Goal: Task Accomplishment & Management: Use online tool/utility

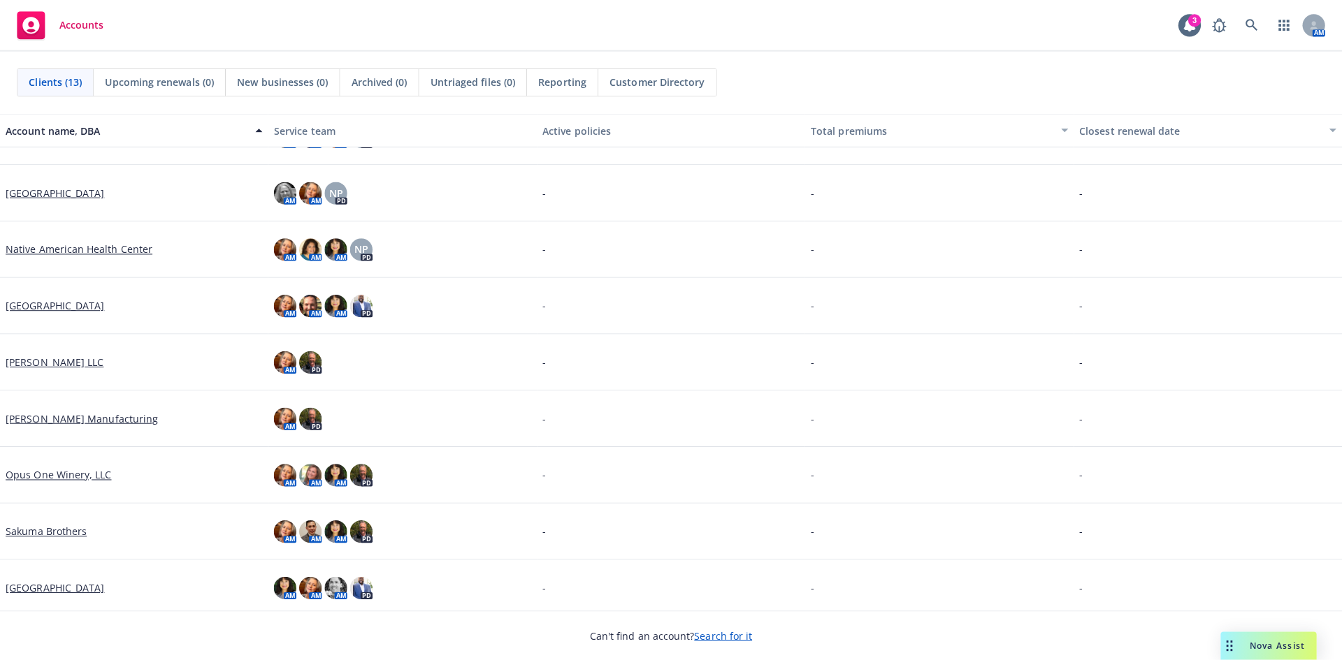
scroll to position [268, 0]
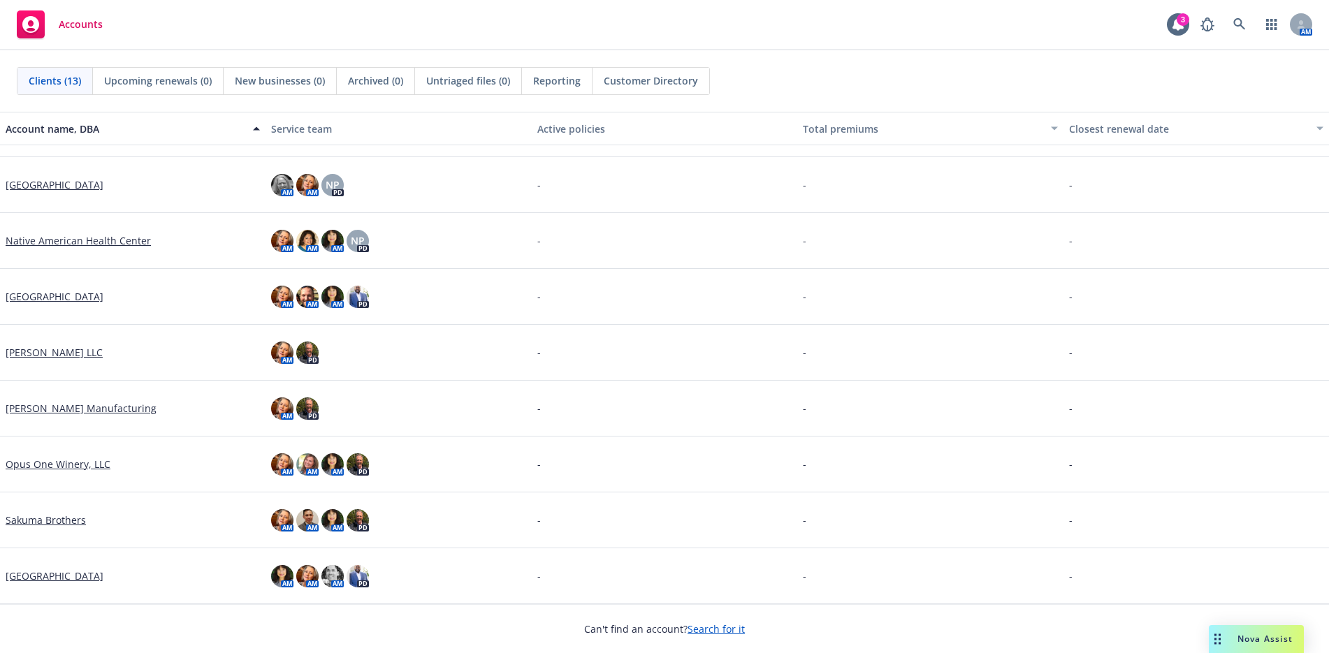
click at [46, 574] on link "[GEOGRAPHIC_DATA]" at bounding box center [55, 576] width 98 height 15
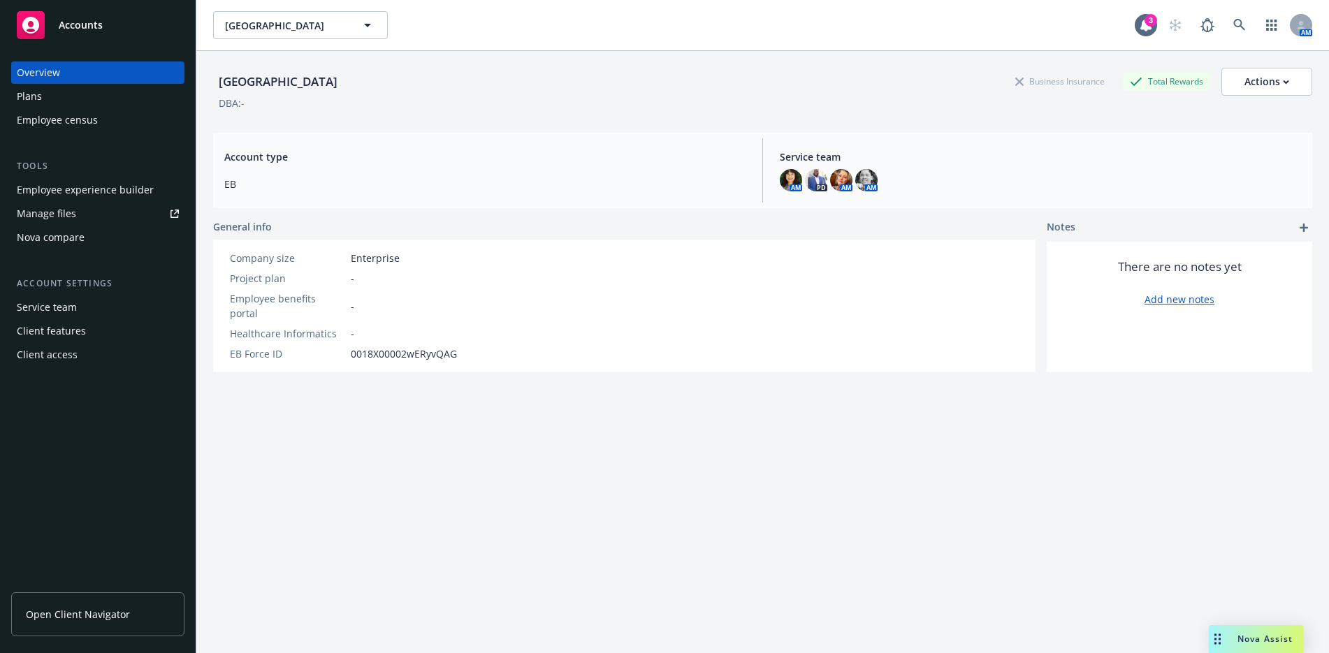
click at [1264, 637] on span "Nova Assist" at bounding box center [1265, 639] width 55 height 12
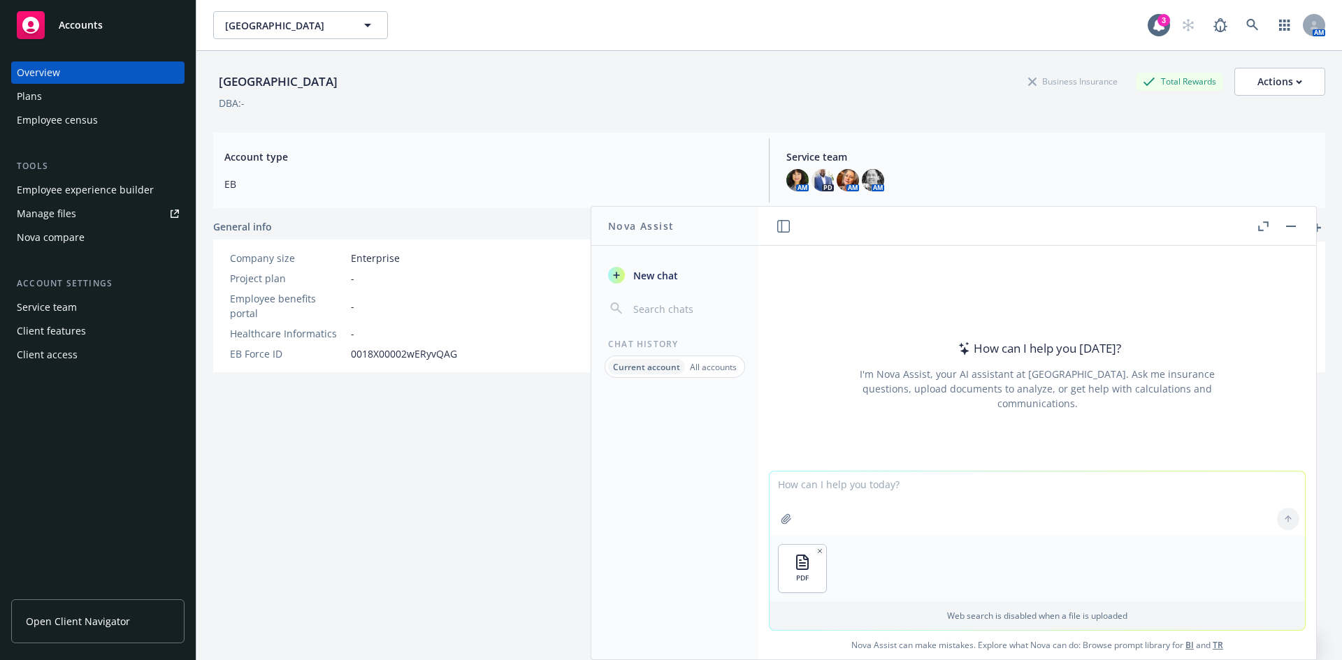
click at [839, 507] on textarea at bounding box center [1036, 504] width 535 height 64
type textarea "Can you please create an exact copy of this document in Excel, including all fo…"
click at [1283, 516] on icon at bounding box center [1288, 519] width 10 height 10
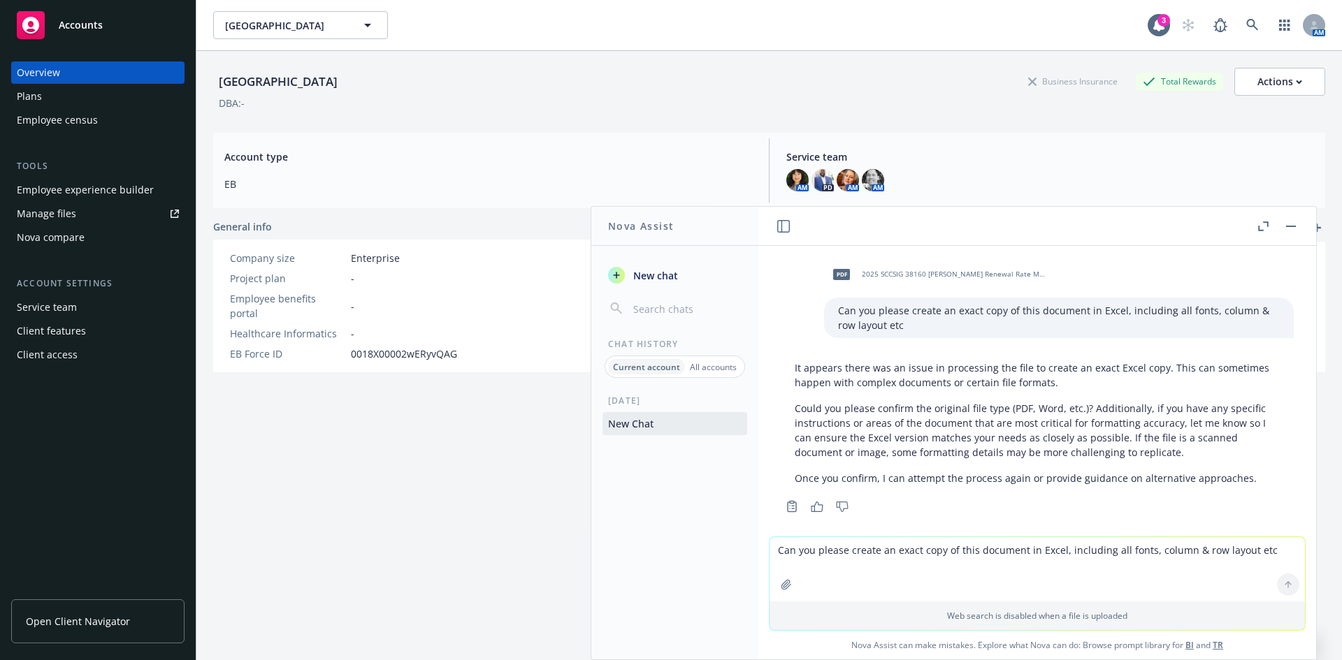
scroll to position [13, 0]
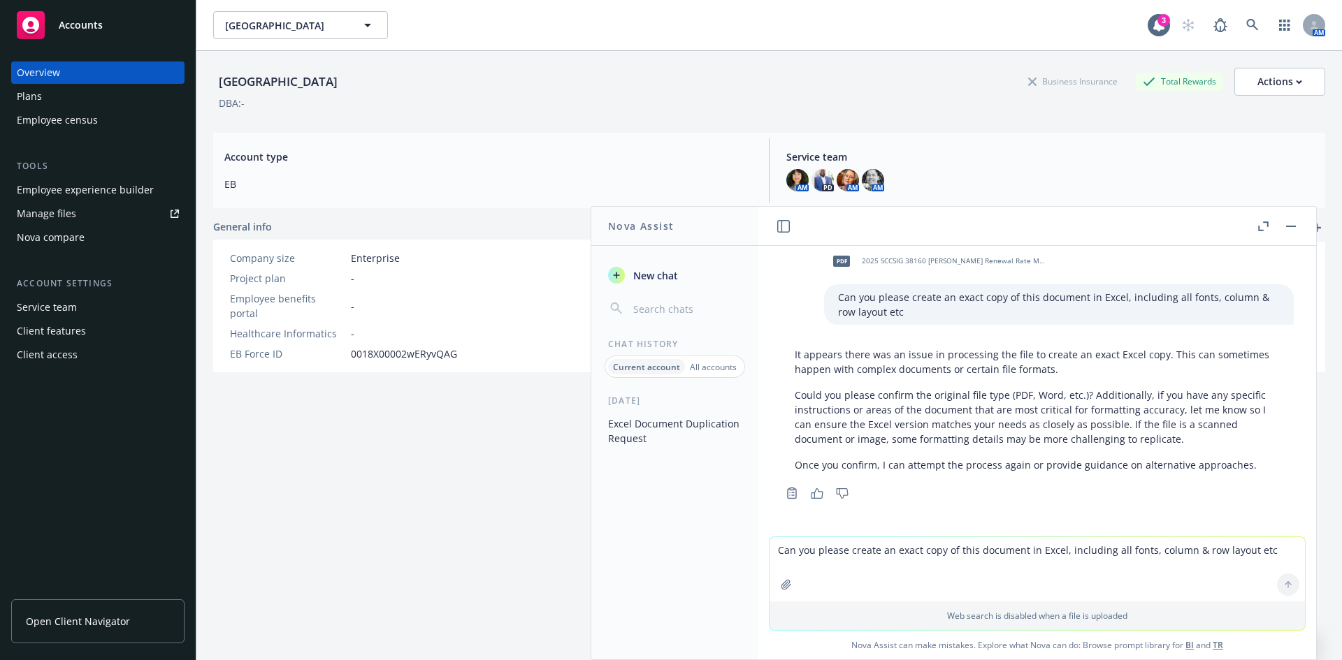
click at [815, 493] on icon "button" at bounding box center [817, 493] width 12 height 10
click at [793, 552] on textarea "Can you please create an exact copy of this document in Excel, including all fo…" at bounding box center [1036, 569] width 535 height 64
type textarea "Original file type is a PDF. Please copy all data & formatting into an Excel ve…"
click at [1283, 585] on icon at bounding box center [1288, 585] width 10 height 10
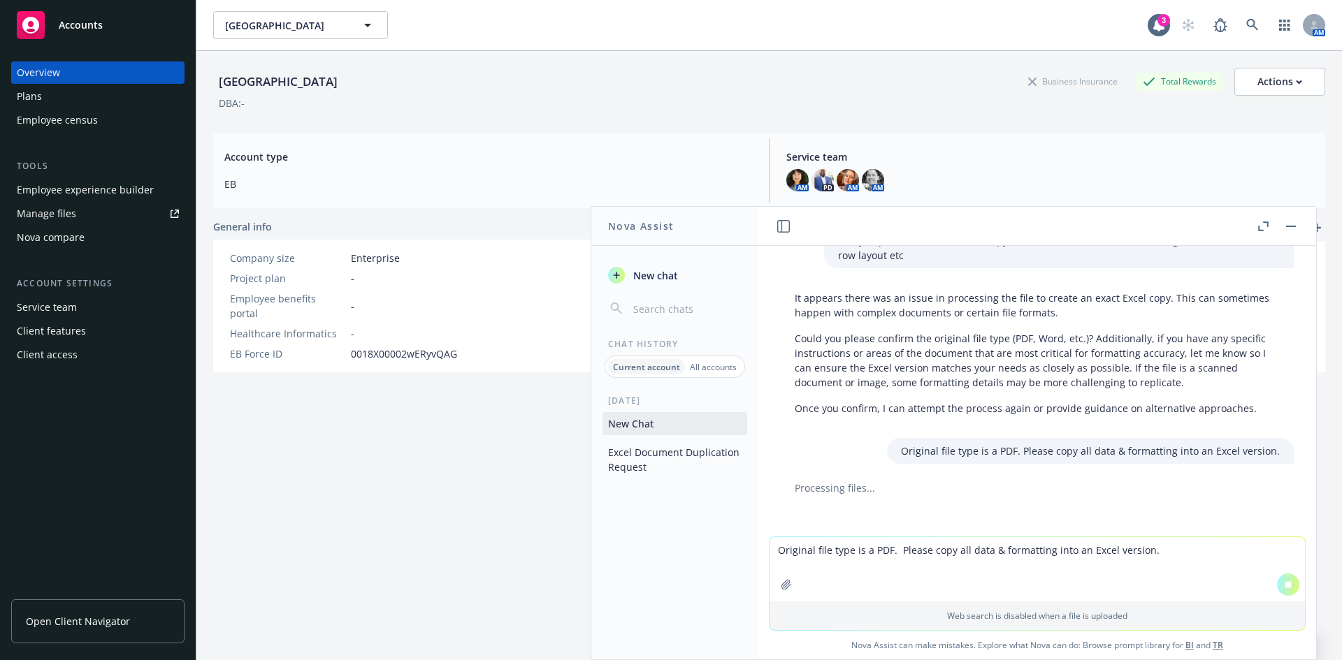
scroll to position [78, 0]
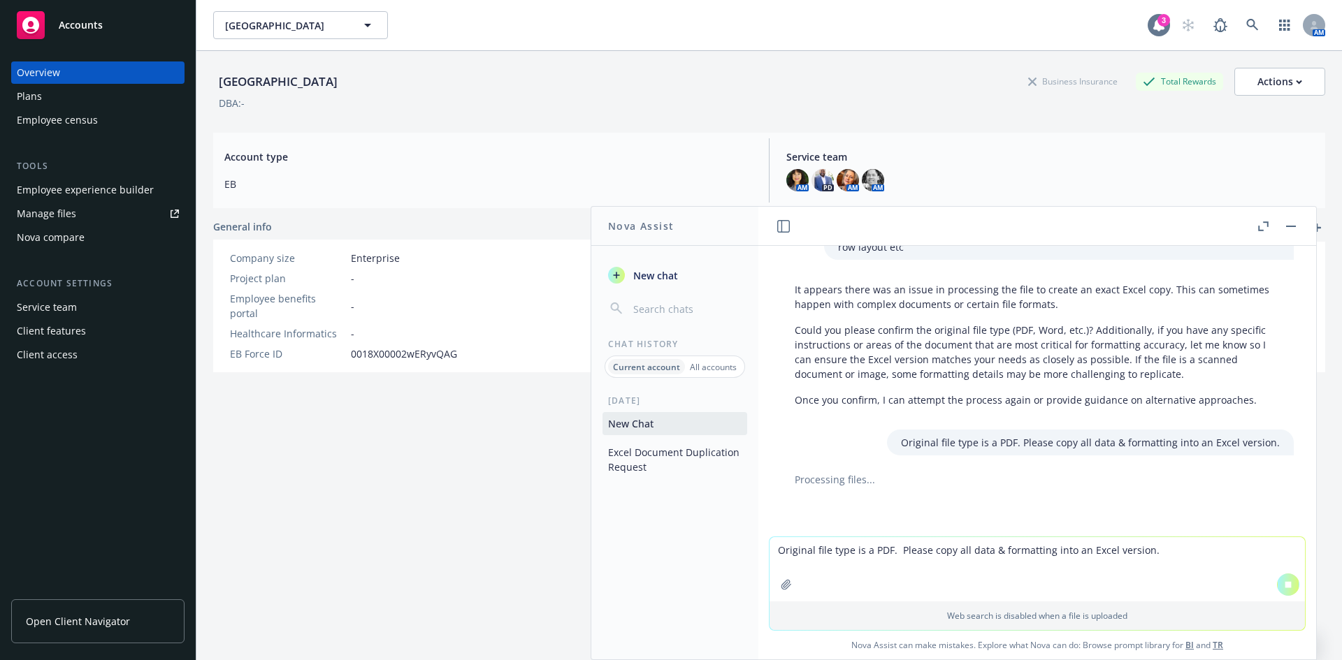
click at [1157, 20] on div "3" at bounding box center [1163, 20] width 13 height 13
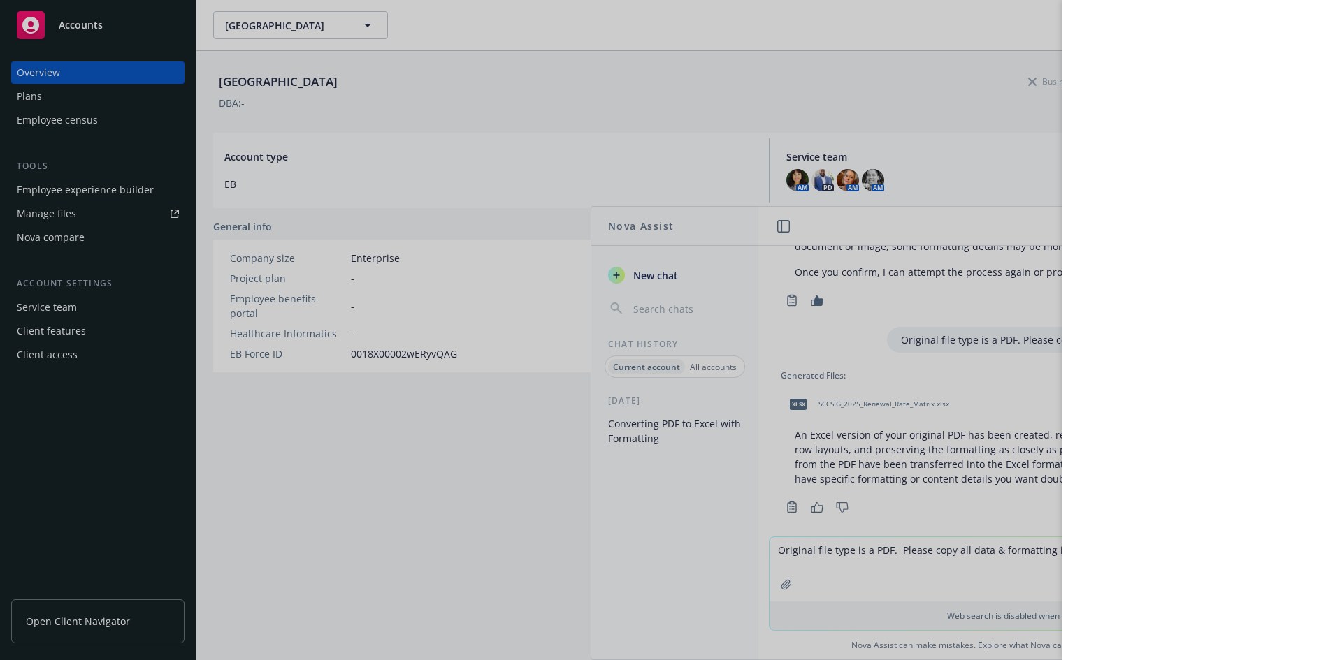
scroll to position [220, 0]
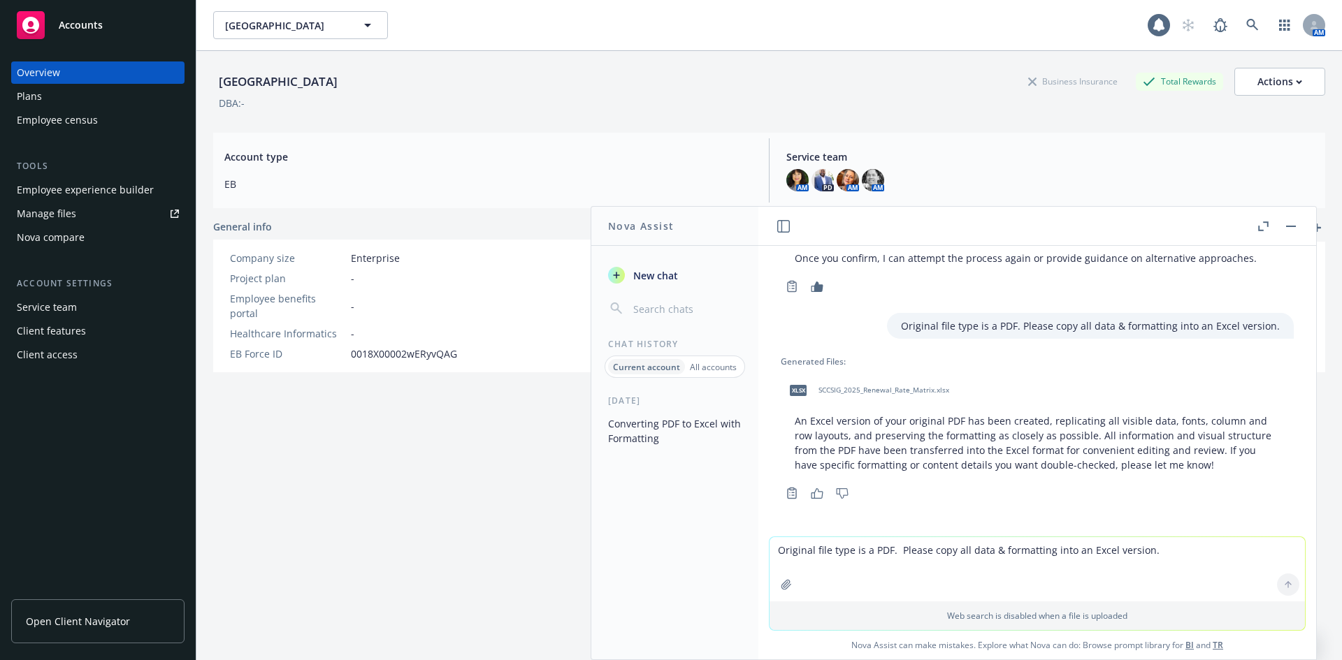
click at [847, 393] on span "SCCSIG_2025_Renewal_Rate_Matrix.xlsx" at bounding box center [883, 390] width 131 height 9
click at [815, 497] on icon "button" at bounding box center [817, 493] width 13 height 10
drag, startPoint x: 813, startPoint y: 556, endPoint x: 818, endPoint y: 546, distance: 10.6
click at [816, 554] on textarea "Original file type is a PDF. Please copy all data & formatting into an Excel ve…" at bounding box center [1036, 569] width 535 height 64
type textarea "This is excellent, thank you!"
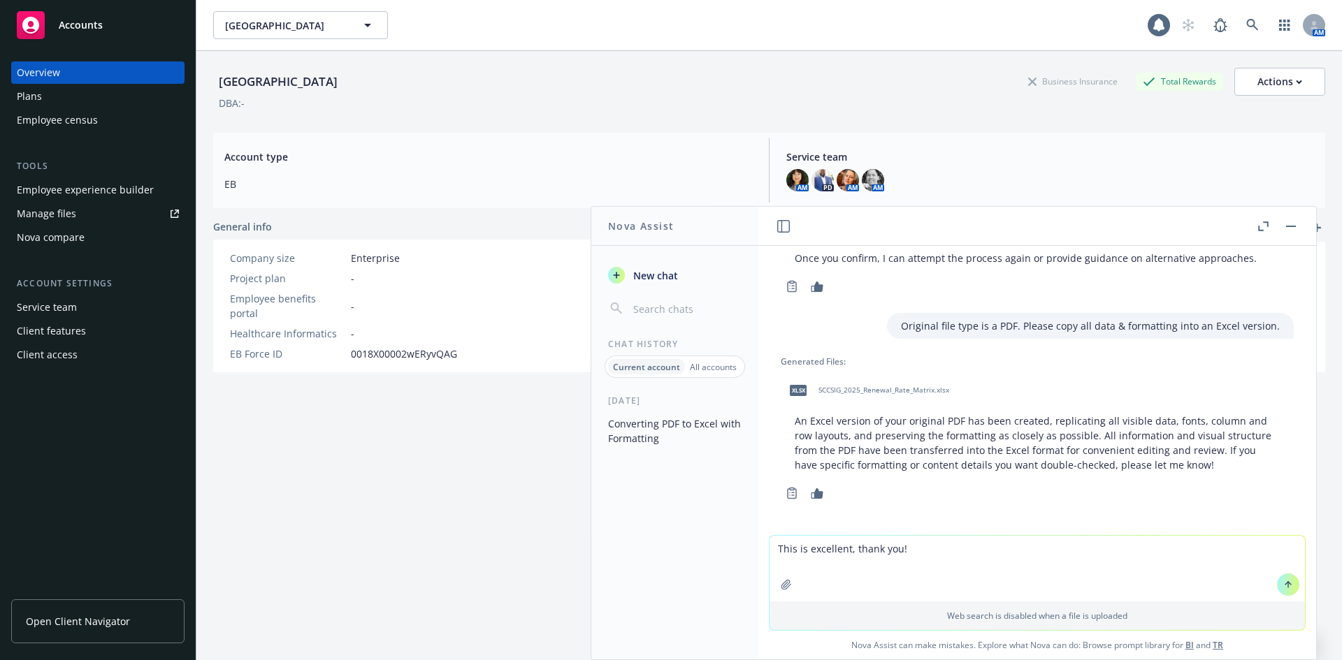
click at [1283, 586] on icon at bounding box center [1288, 585] width 10 height 10
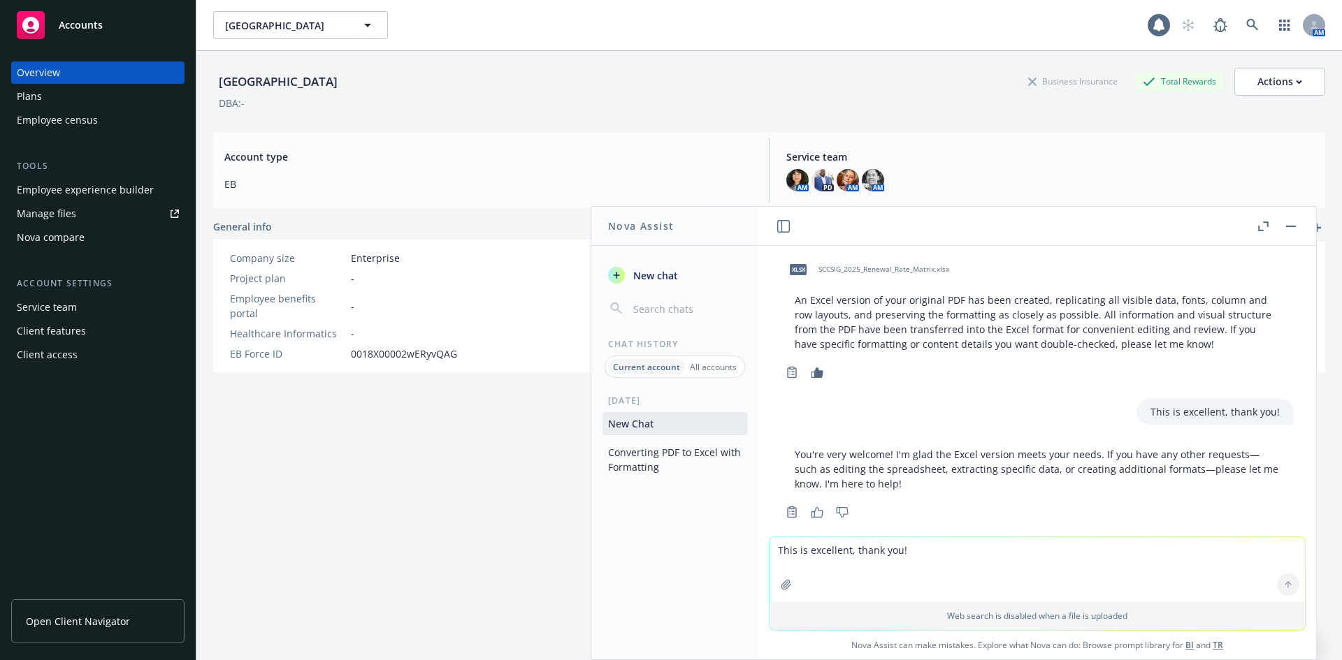
scroll to position [360, 0]
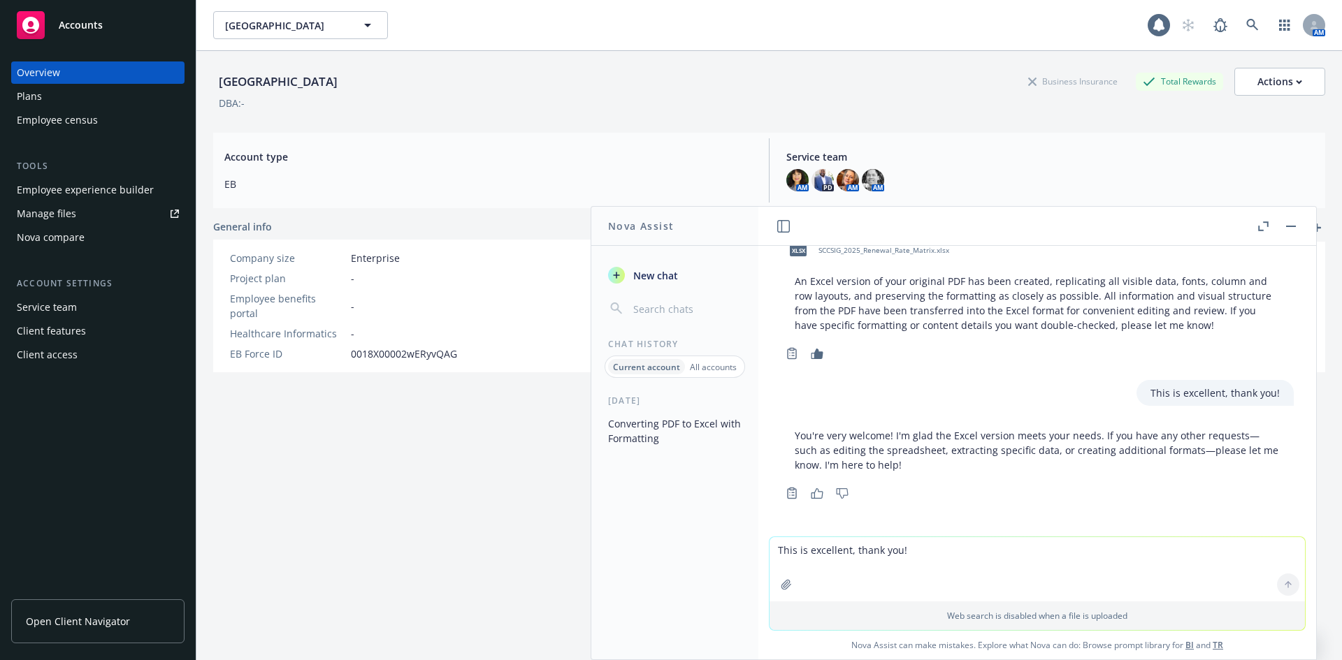
click at [778, 549] on textarea "This is excellent, thank you!" at bounding box center [1036, 569] width 535 height 64
click at [936, 551] on textarea "Next, can you take that same Excel file & remove all the dollar amounts to crea…" at bounding box center [1036, 569] width 535 height 66
click at [949, 551] on textarea "Next, can you take that same Excel file & remove all the dollar amounts to crea…" at bounding box center [1036, 569] width 535 height 66
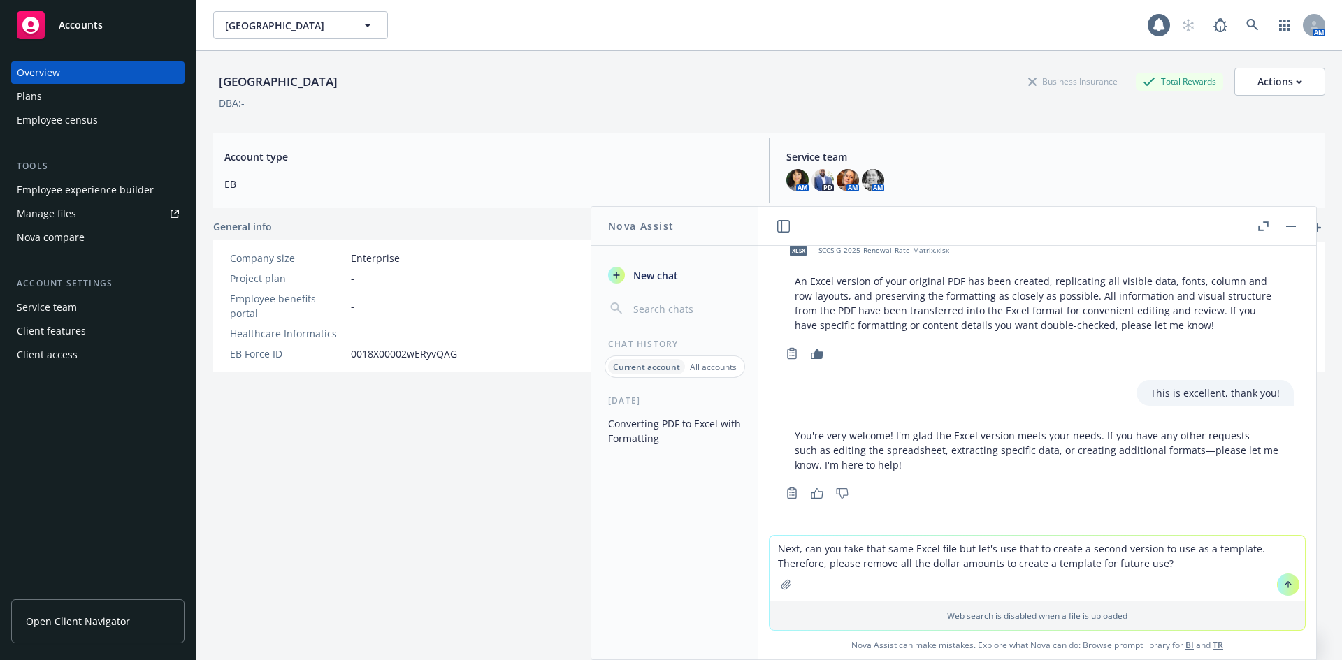
click at [932, 565] on textarea "Next, can you take that same Excel file but let's use that to create a second v…" at bounding box center [1036, 569] width 535 height 66
type textarea "Next, can you take that same Excel file but let's use that to create a second v…"
click at [1283, 585] on icon at bounding box center [1288, 585] width 10 height 10
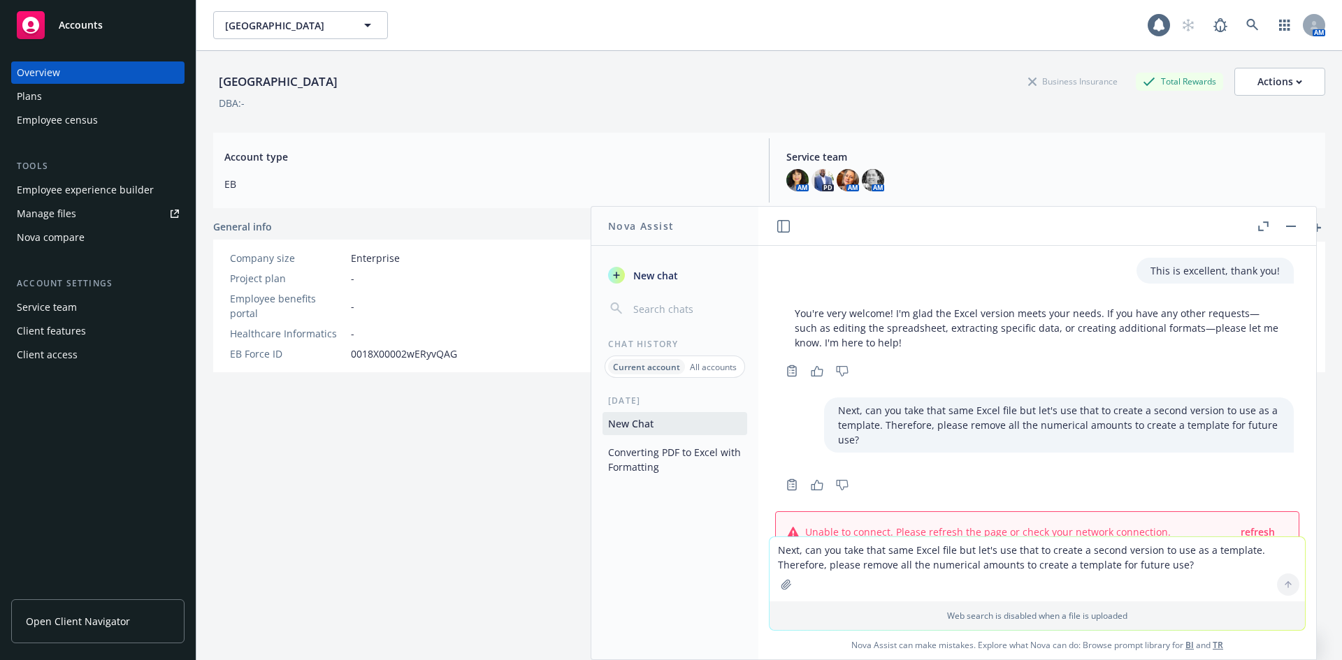
scroll to position [532, 0]
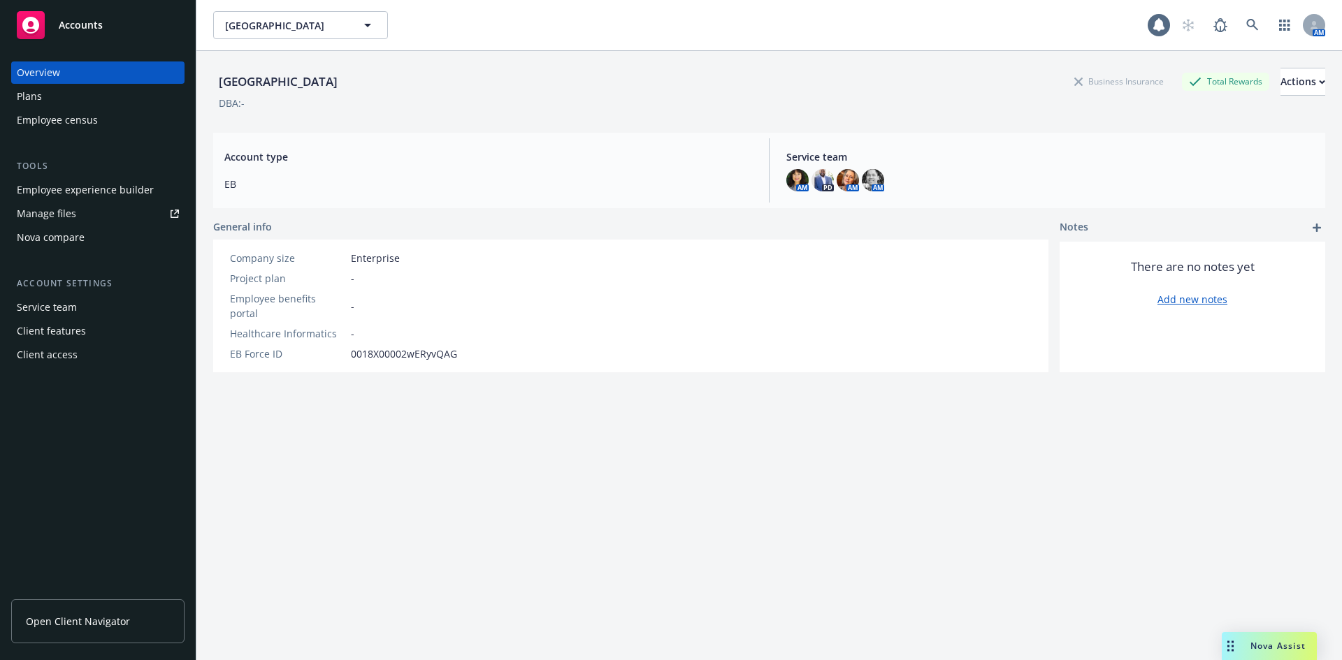
click at [1260, 646] on span "Nova Assist" at bounding box center [1277, 646] width 55 height 12
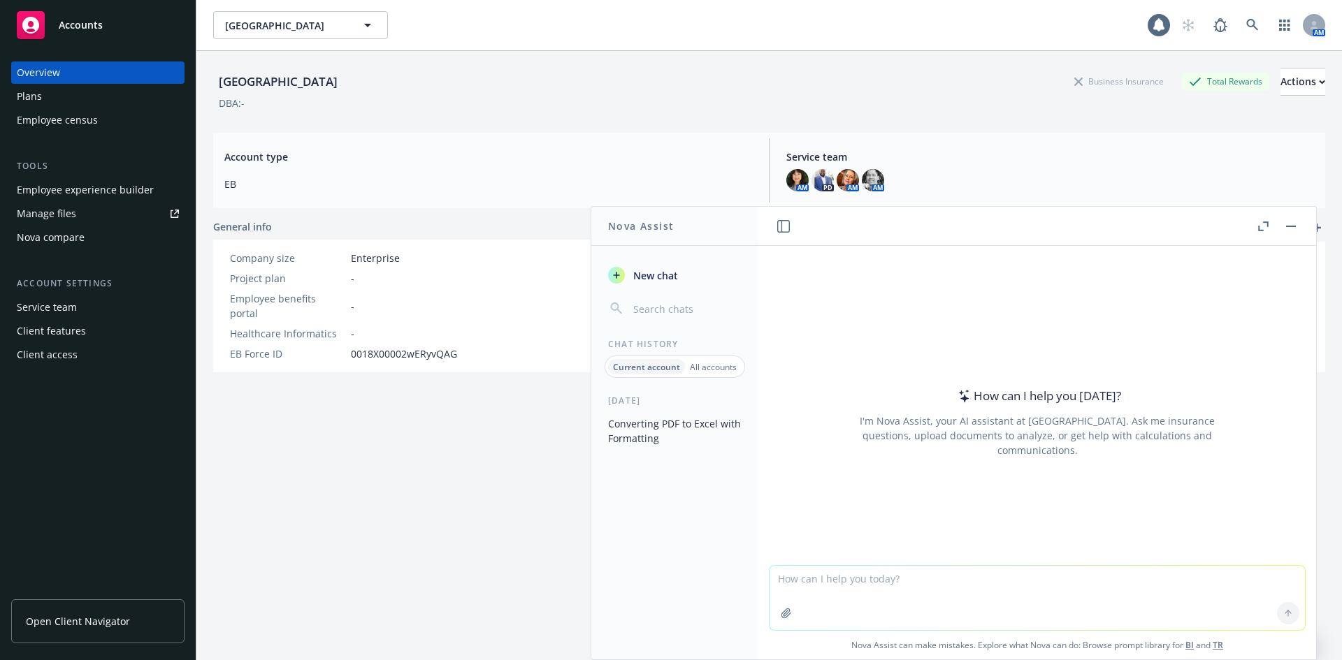
click at [706, 426] on button "Converting PDF to Excel with Formatting" at bounding box center [674, 431] width 145 height 38
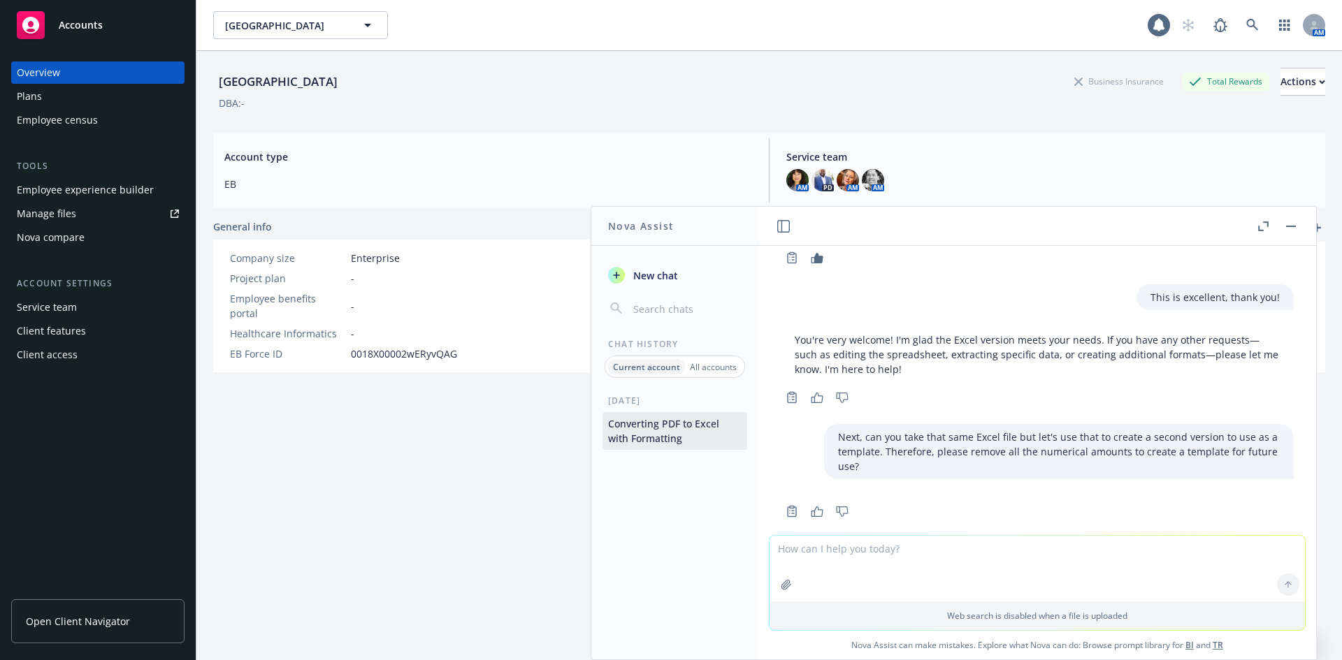
scroll to position [475, 0]
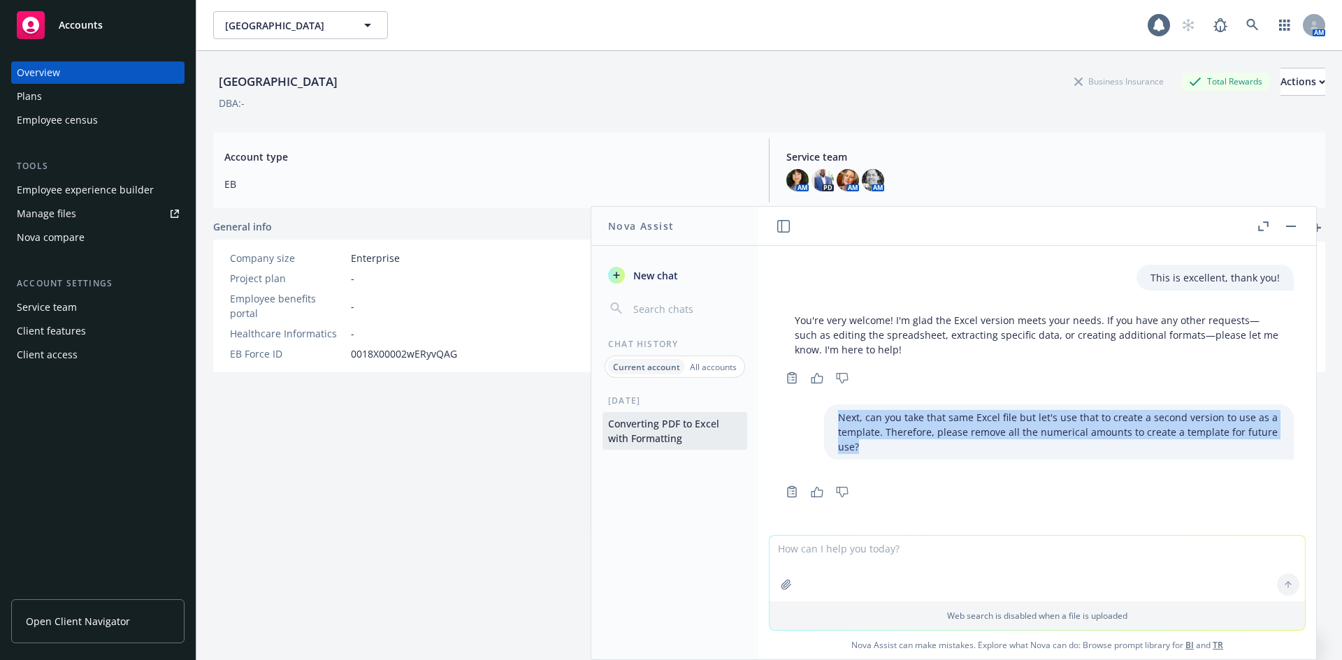
drag, startPoint x: 842, startPoint y: 449, endPoint x: 801, endPoint y: 413, distance: 54.5
click at [801, 413] on div "Next, can you take that same Excel file but let's use that to create a second v…" at bounding box center [1036, 432] width 535 height 55
copy p "Next, can you take that same Excel file but let's use that to create a second v…"
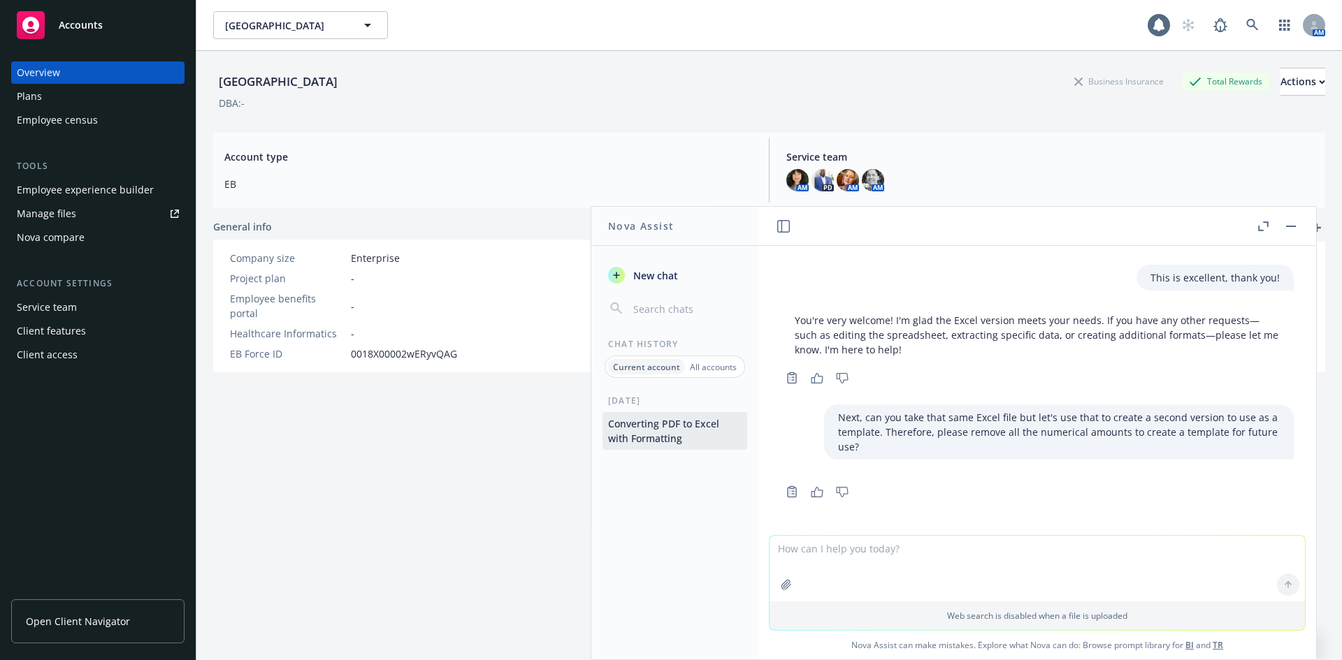
click at [813, 550] on textarea at bounding box center [1036, 569] width 535 height 66
paste textarea "Next, can you take that same Excel file but let's use that to create a second v…"
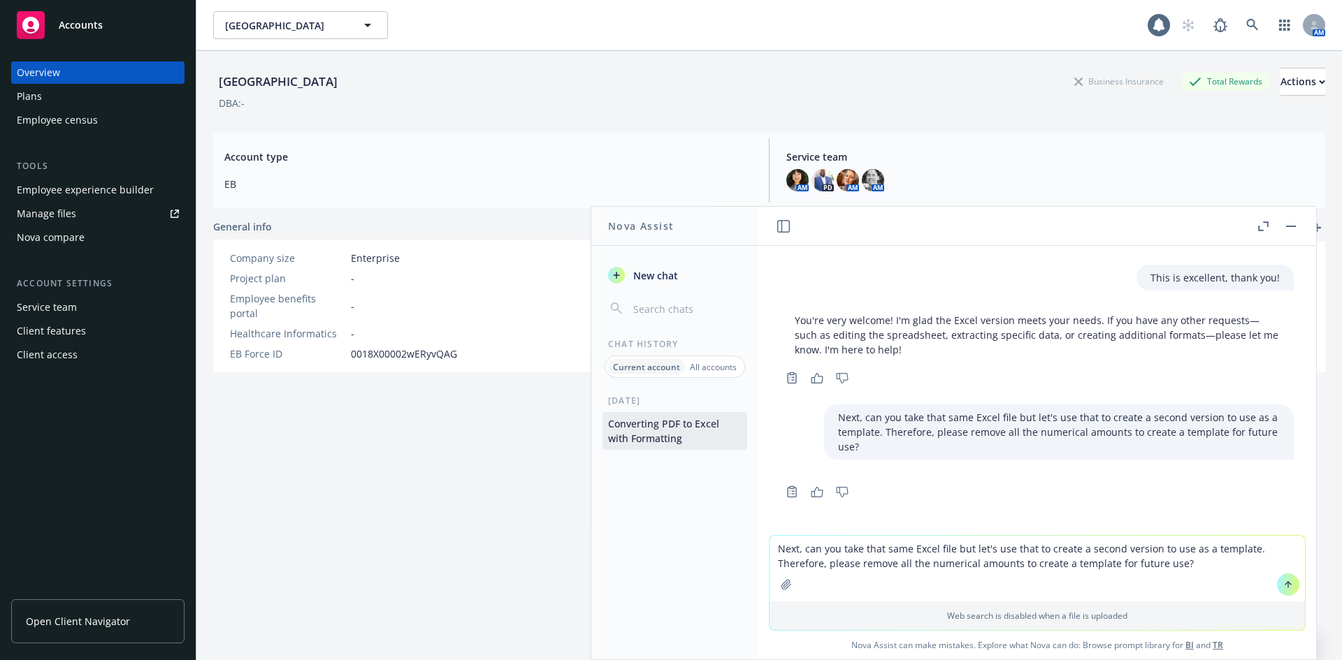
type textarea "Next, can you take that same Excel file but let's use that to create a second v…"
click at [1283, 587] on icon at bounding box center [1288, 585] width 10 height 10
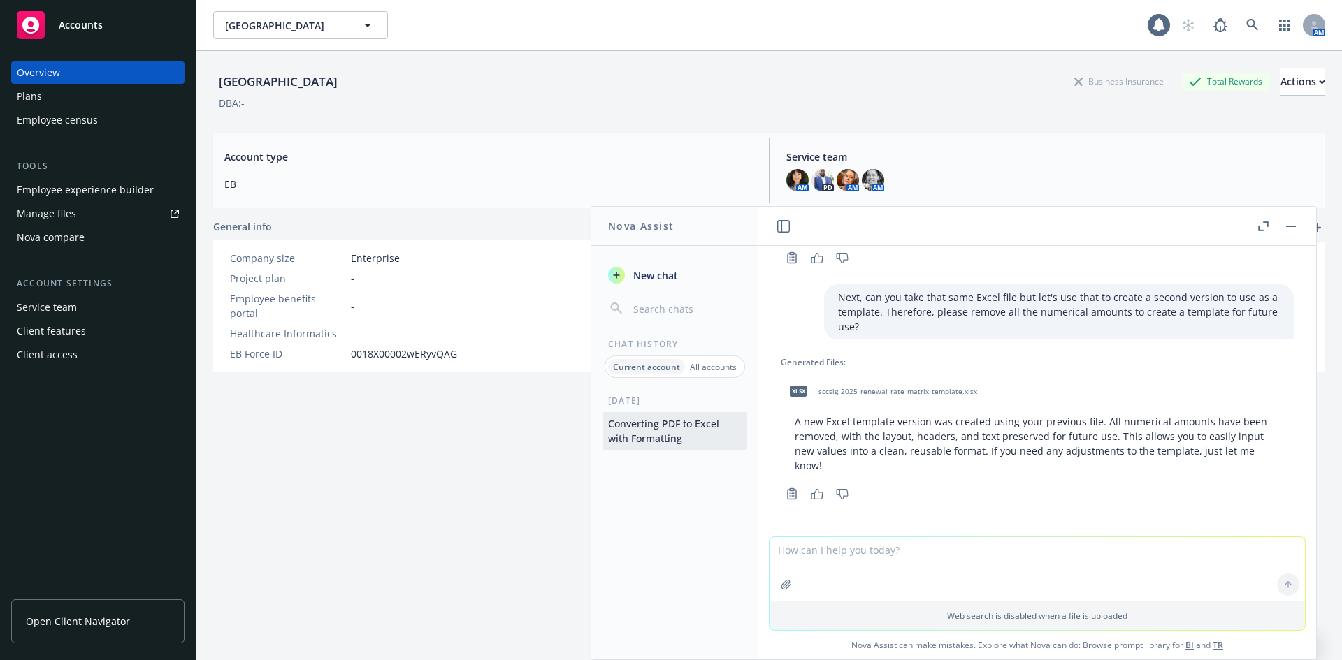
scroll to position [710, 0]
click at [832, 392] on span "sccsig_2025_renewal_rate_matrix_template.xlsx" at bounding box center [897, 390] width 159 height 9
click at [818, 493] on icon "button" at bounding box center [817, 493] width 13 height 10
click at [796, 553] on textarea at bounding box center [1036, 569] width 535 height 64
type textarea "Looks great, thank you!!"
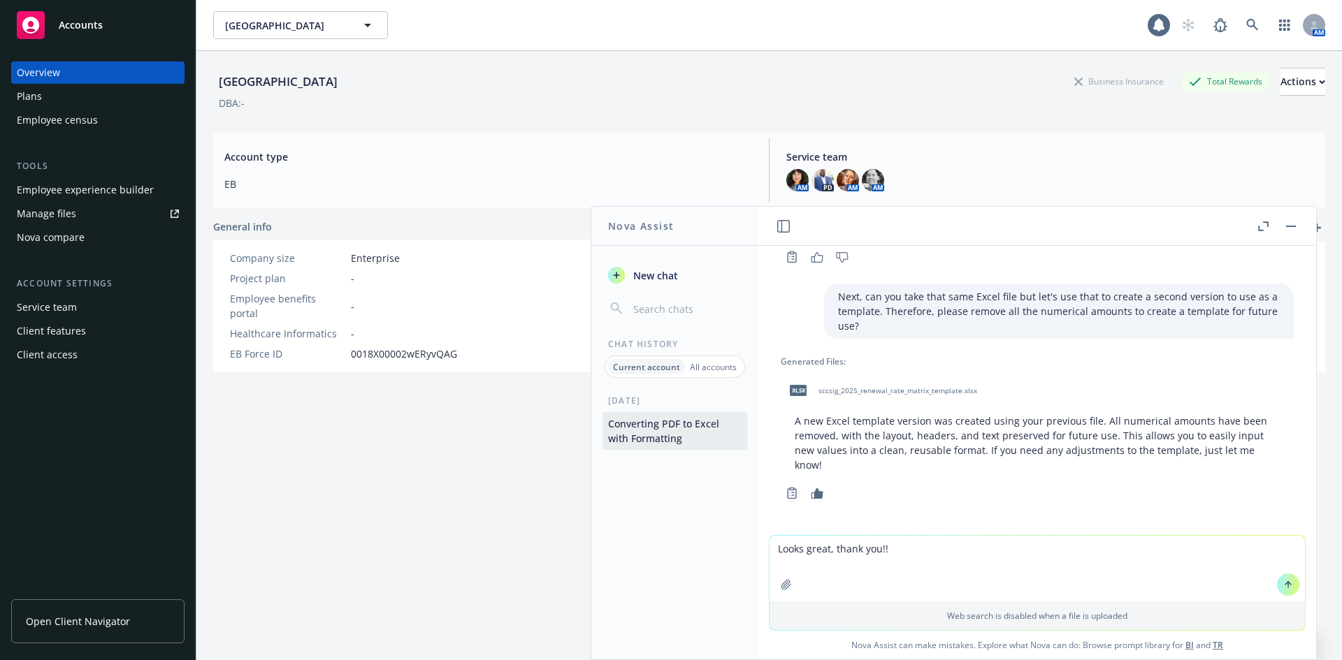
click at [1283, 585] on icon at bounding box center [1288, 585] width 10 height 10
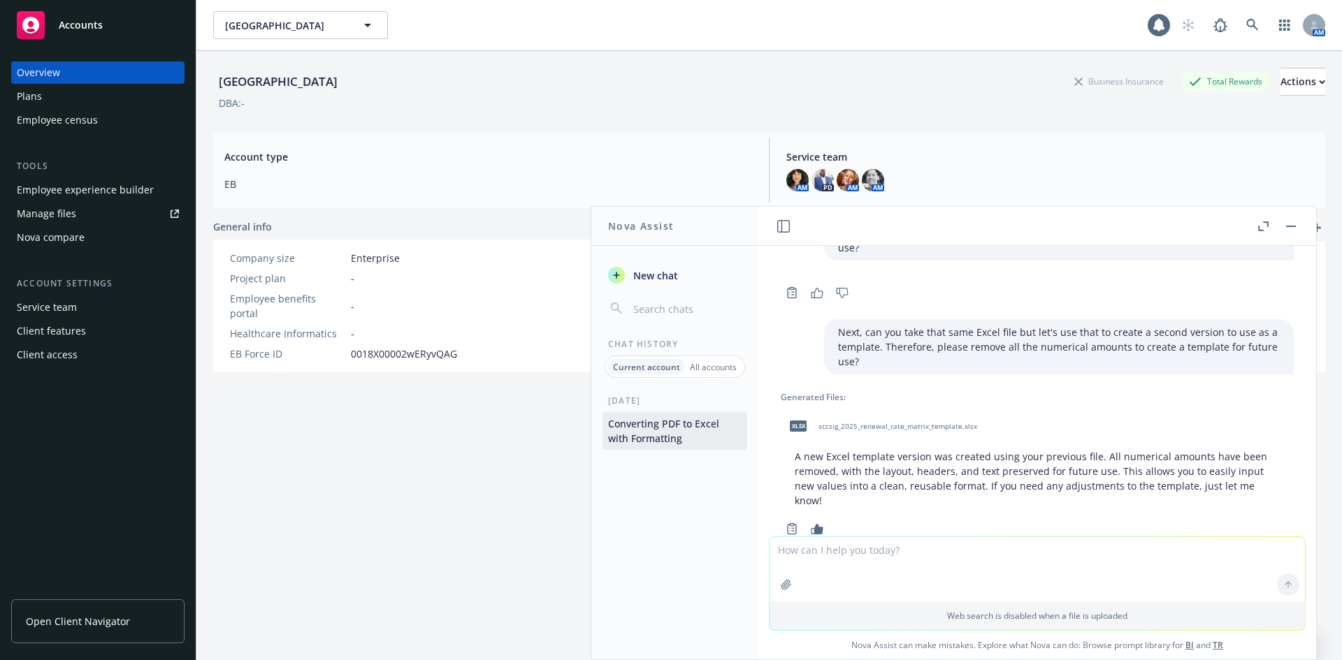
scroll to position [850, 0]
